Goal: Information Seeking & Learning: Learn about a topic

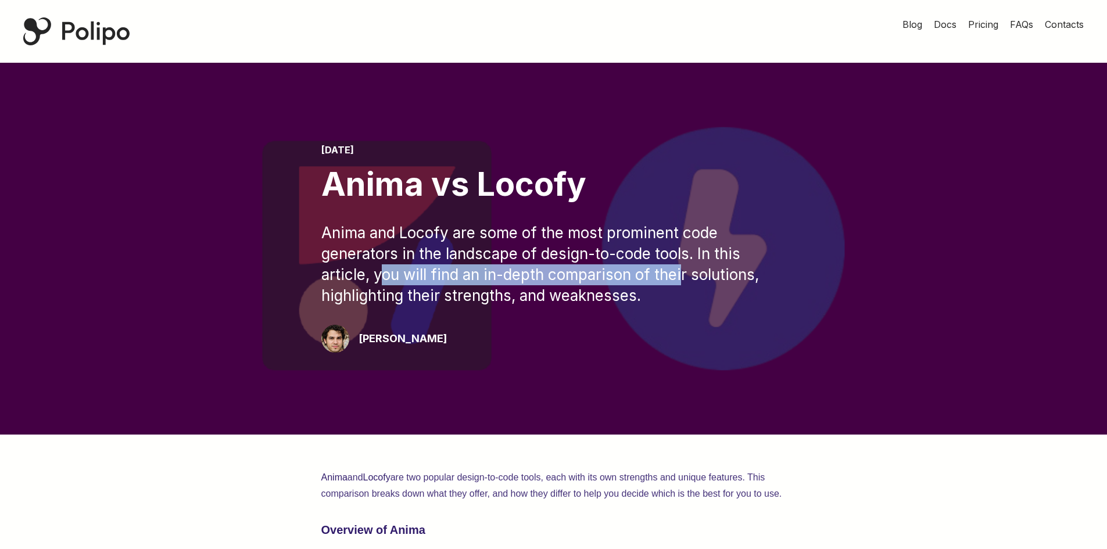
drag, startPoint x: 385, startPoint y: 270, endPoint x: 686, endPoint y: 273, distance: 301.0
click at [686, 273] on div "Anima and Locofy are some of the most prominent code generators in the landscap…" at bounding box center [553, 265] width 465 height 84
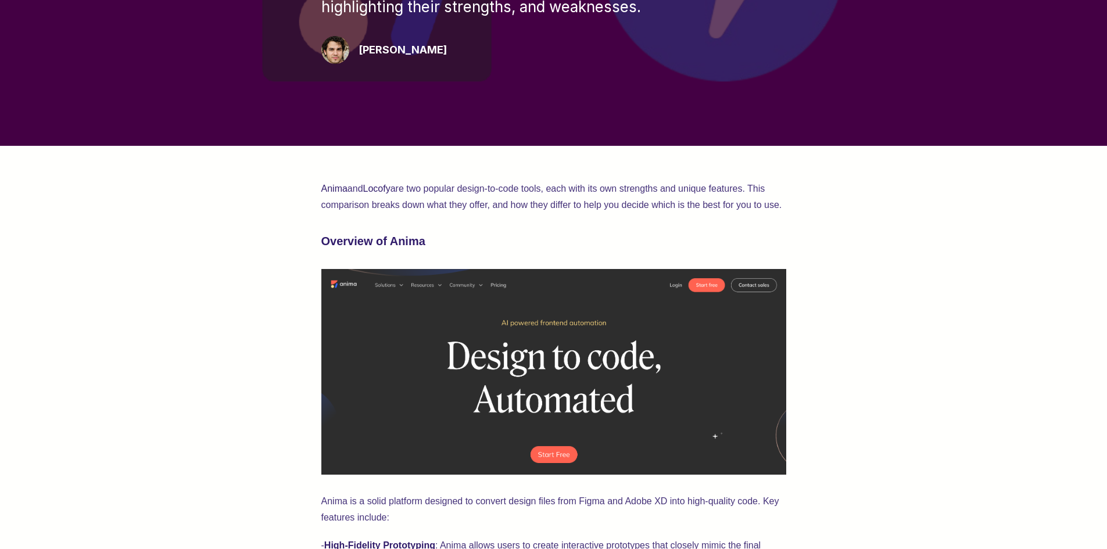
scroll to position [291, 0]
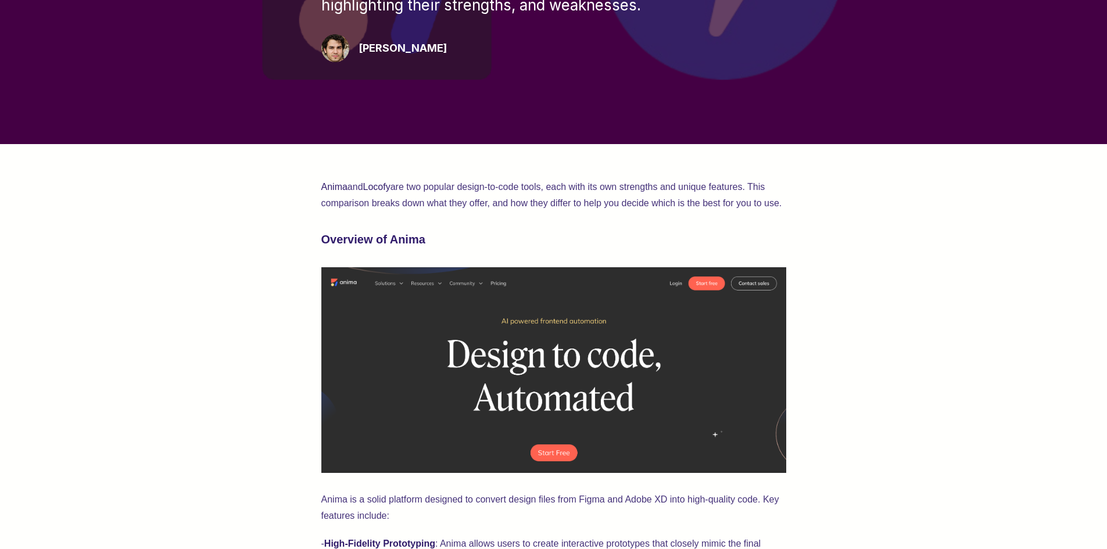
drag, startPoint x: 391, startPoint y: 191, endPoint x: 826, endPoint y: 207, distance: 435.5
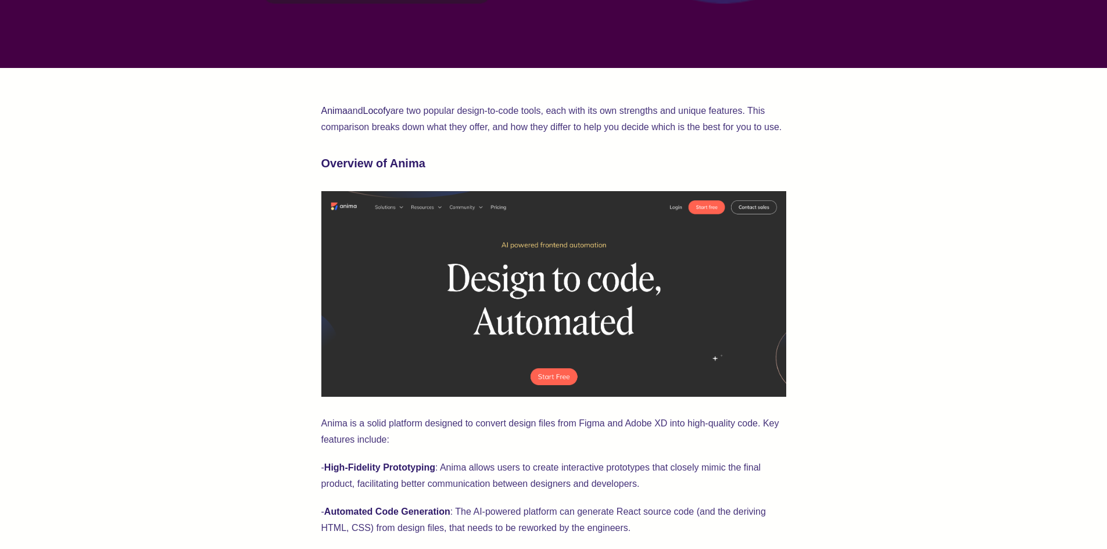
scroll to position [639, 0]
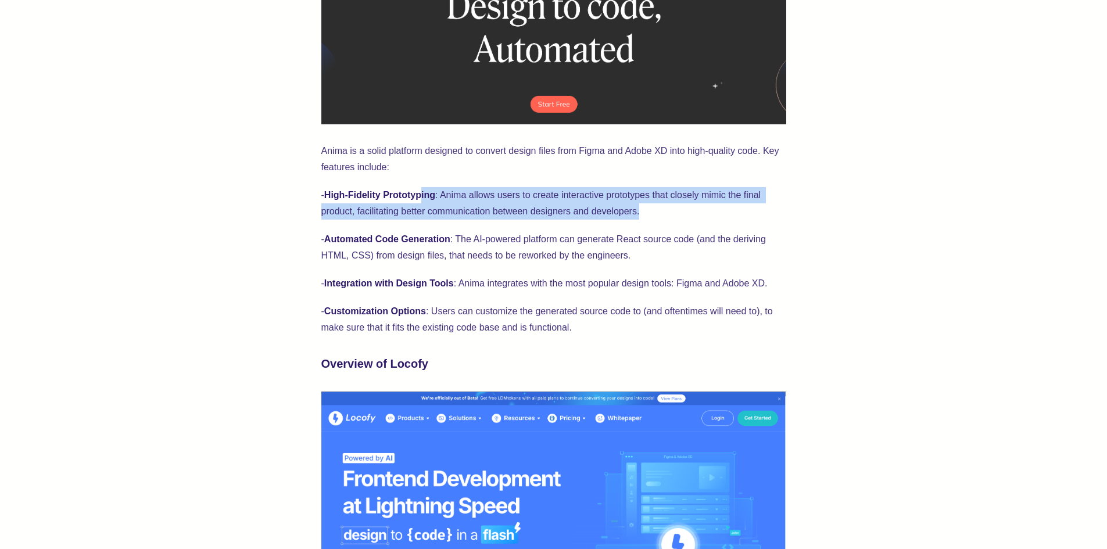
drag, startPoint x: 422, startPoint y: 182, endPoint x: 717, endPoint y: 204, distance: 295.9
click at [717, 204] on p "- High-Fidelity Prototyping : Anima allows users to create interactive prototyp…" at bounding box center [553, 203] width 465 height 33
drag, startPoint x: 671, startPoint y: 210, endPoint x: 305, endPoint y: 182, distance: 367.1
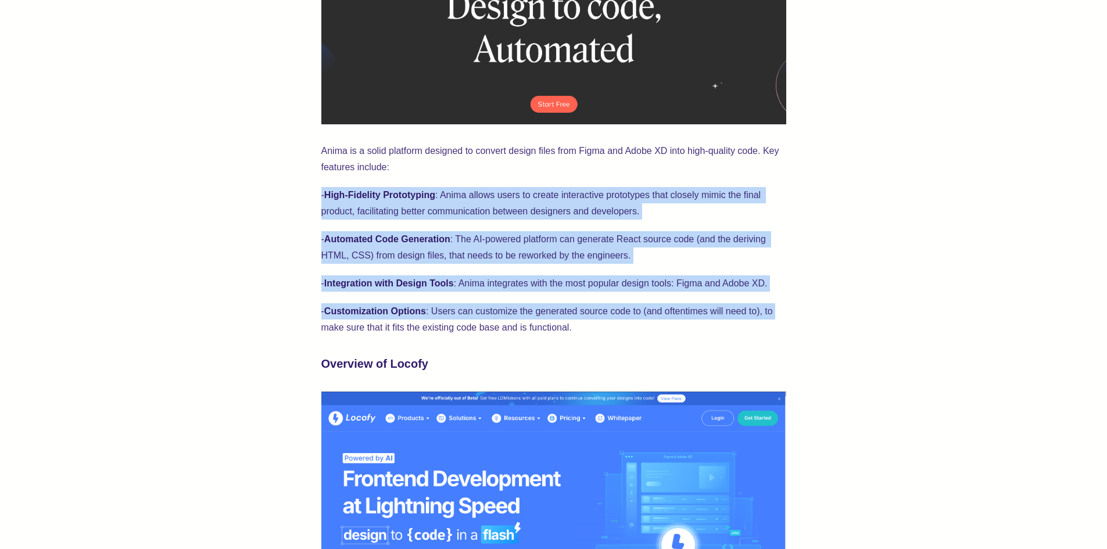
drag, startPoint x: 834, startPoint y: 297, endPoint x: 318, endPoint y: 193, distance: 526.2
drag, startPoint x: 318, startPoint y: 193, endPoint x: 305, endPoint y: 235, distance: 43.7
drag, startPoint x: 305, startPoint y: 235, endPoint x: 297, endPoint y: 254, distance: 20.8
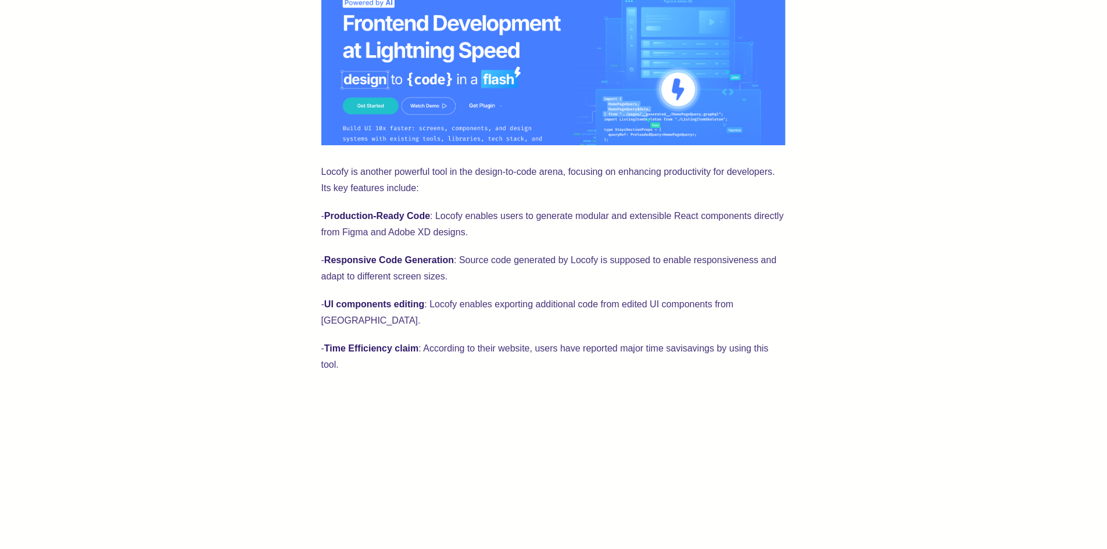
scroll to position [1104, 0]
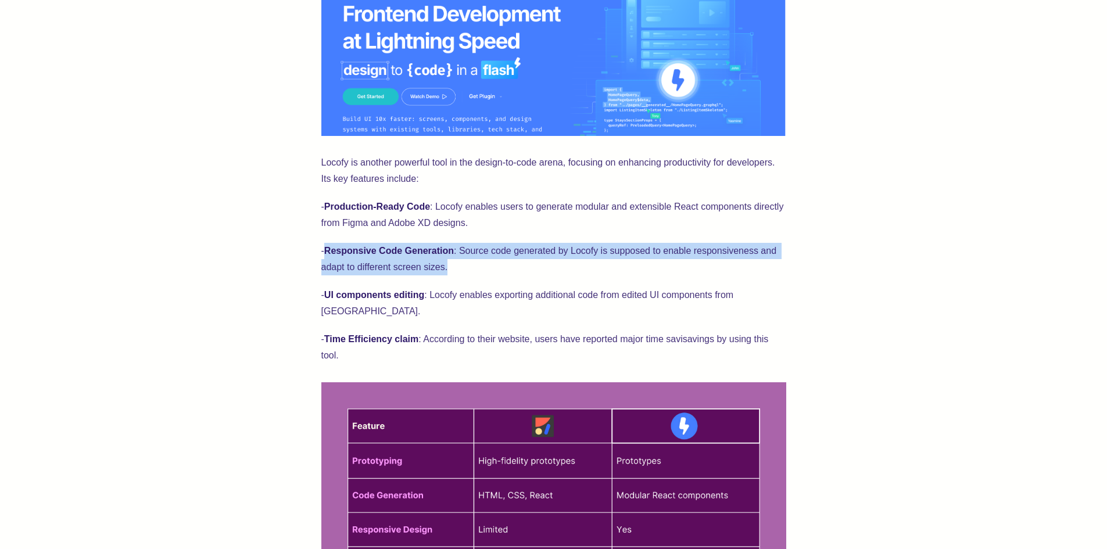
drag, startPoint x: 330, startPoint y: 246, endPoint x: 512, endPoint y: 268, distance: 183.2
click at [512, 268] on p "- Responsive Code Generation : Source code generated by Locofy is supposed to e…" at bounding box center [553, 259] width 465 height 33
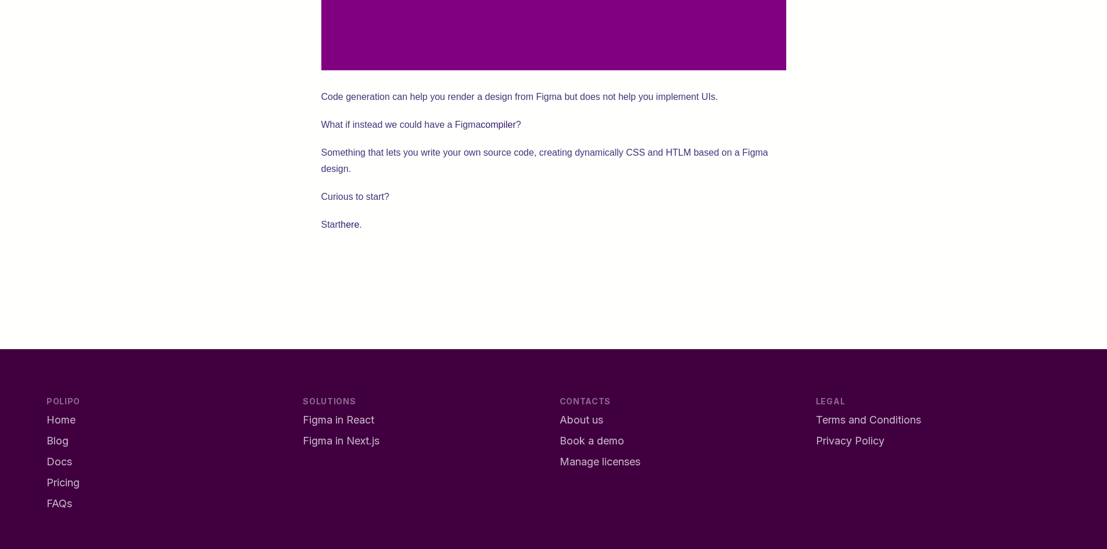
scroll to position [2227, 0]
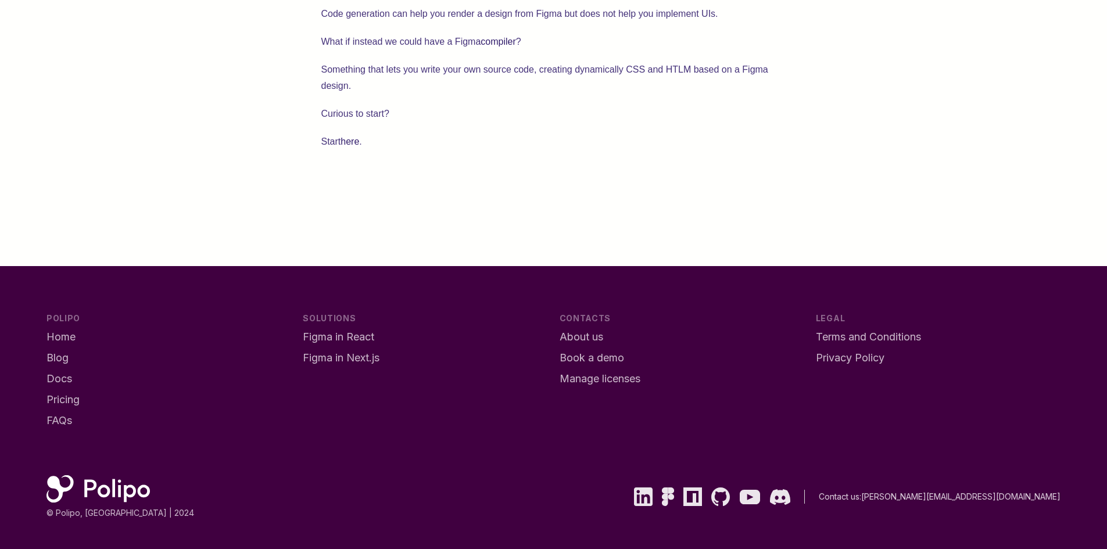
click at [350, 137] on link "here" at bounding box center [349, 142] width 19 height 10
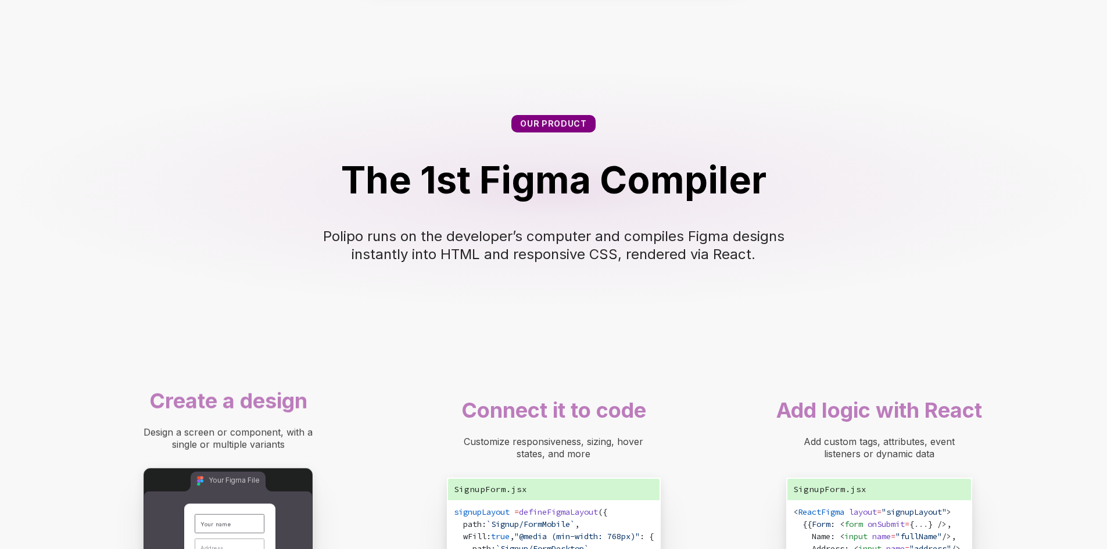
scroll to position [523, 0]
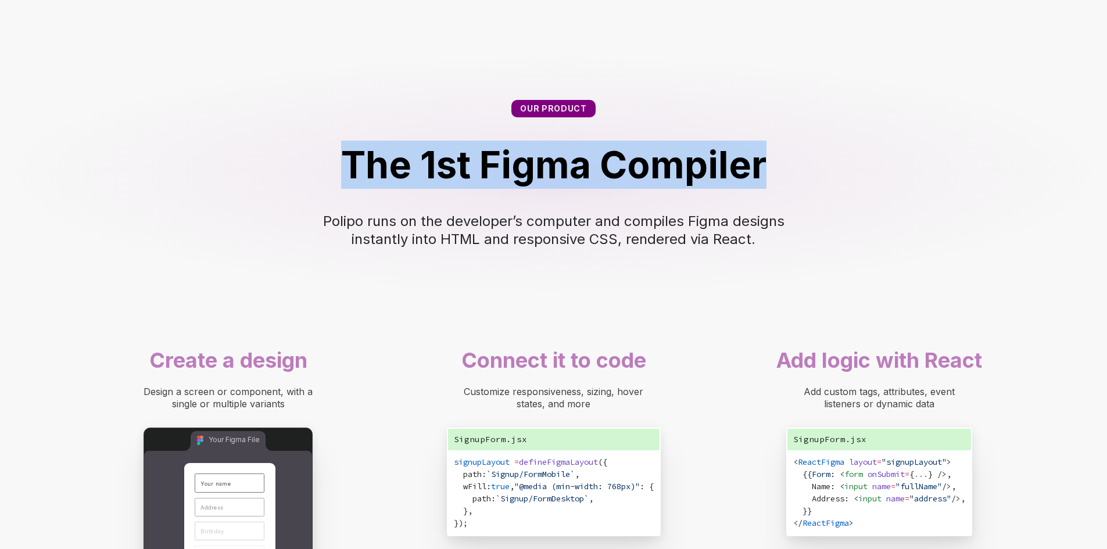
drag, startPoint x: 786, startPoint y: 222, endPoint x: 349, endPoint y: 195, distance: 438.4
click at [349, 195] on div "Our product The 1st Figma Compiler Polipo runs on the developer’s computer and …" at bounding box center [553, 174] width 1107 height 242
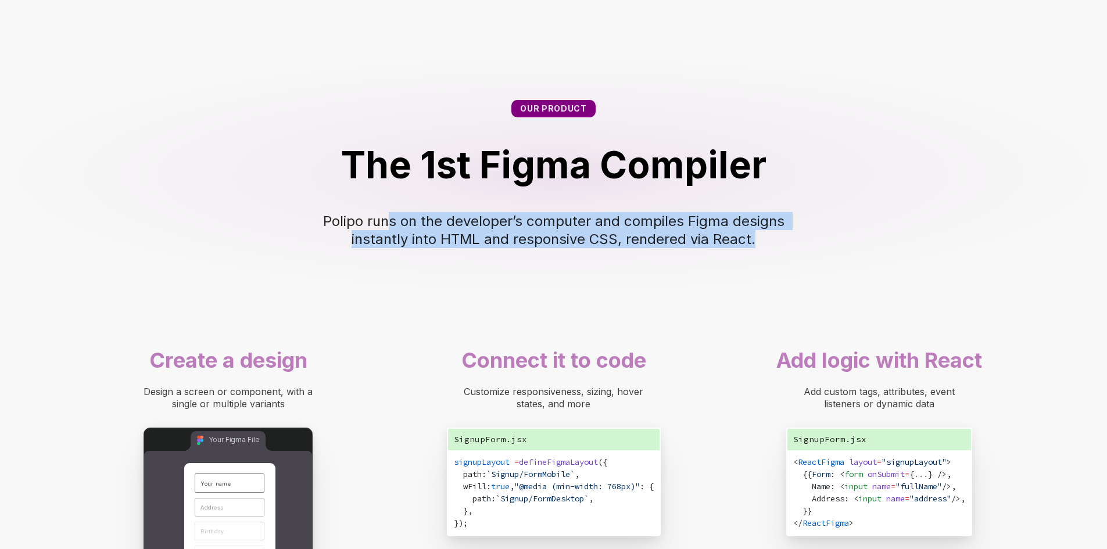
drag, startPoint x: 392, startPoint y: 268, endPoint x: 755, endPoint y: 288, distance: 364.3
click at [755, 288] on div "Our product The 1st Figma Compiler Polipo runs on the developer’s computer and …" at bounding box center [553, 174] width 1107 height 242
click at [755, 248] on div "Polipo runs on the developer’s computer and compiles Figma designs instantly in…" at bounding box center [553, 230] width 465 height 36
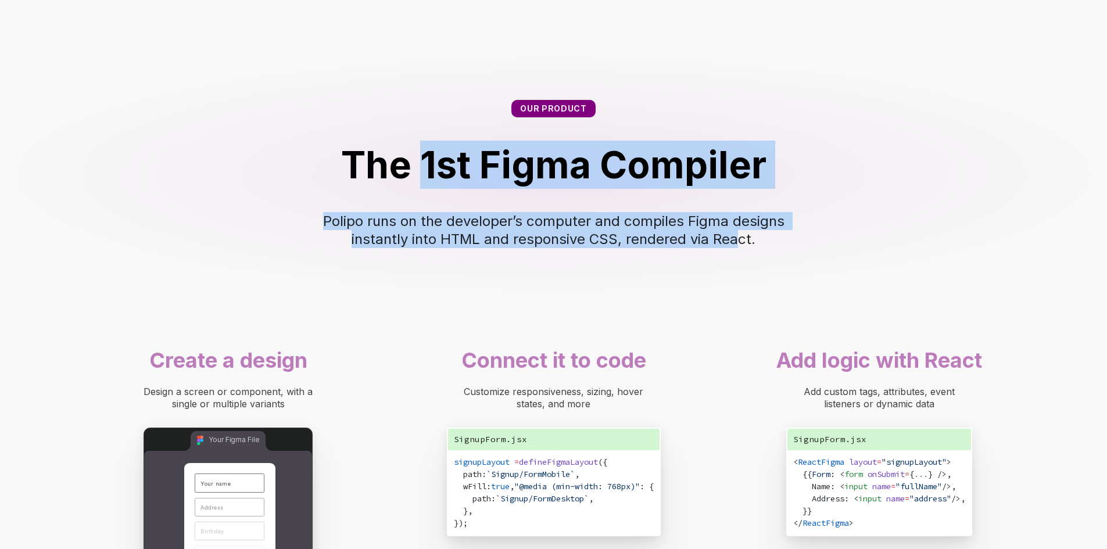
drag, startPoint x: 615, startPoint y: 288, endPoint x: 387, endPoint y: 249, distance: 231.1
click at [398, 251] on div "Our product The 1st Figma Compiler Polipo runs on the developer’s computer and …" at bounding box center [553, 174] width 1107 height 242
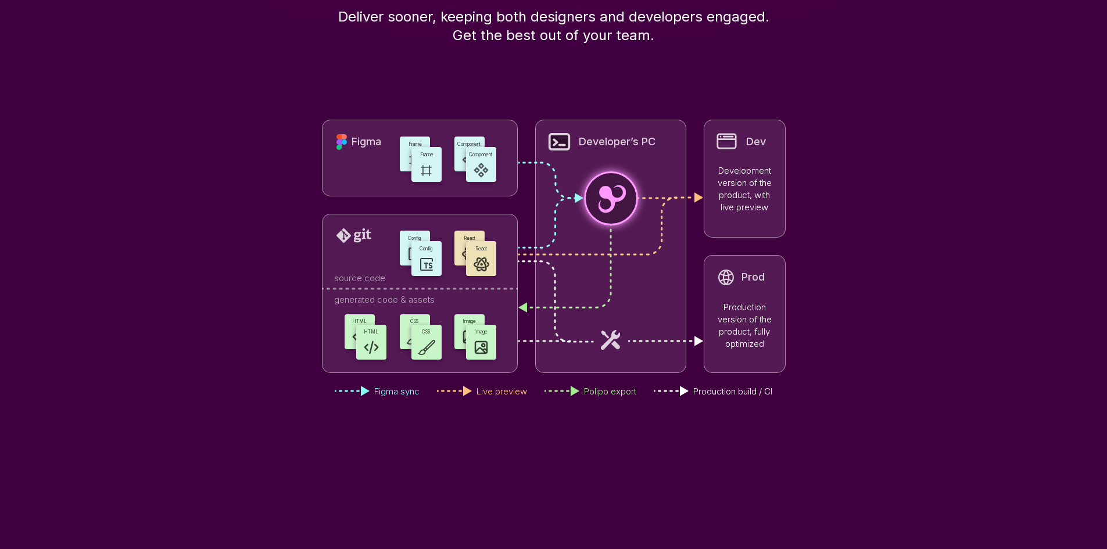
scroll to position [3312, 0]
